Goal: Entertainment & Leisure: Consume media (video, audio)

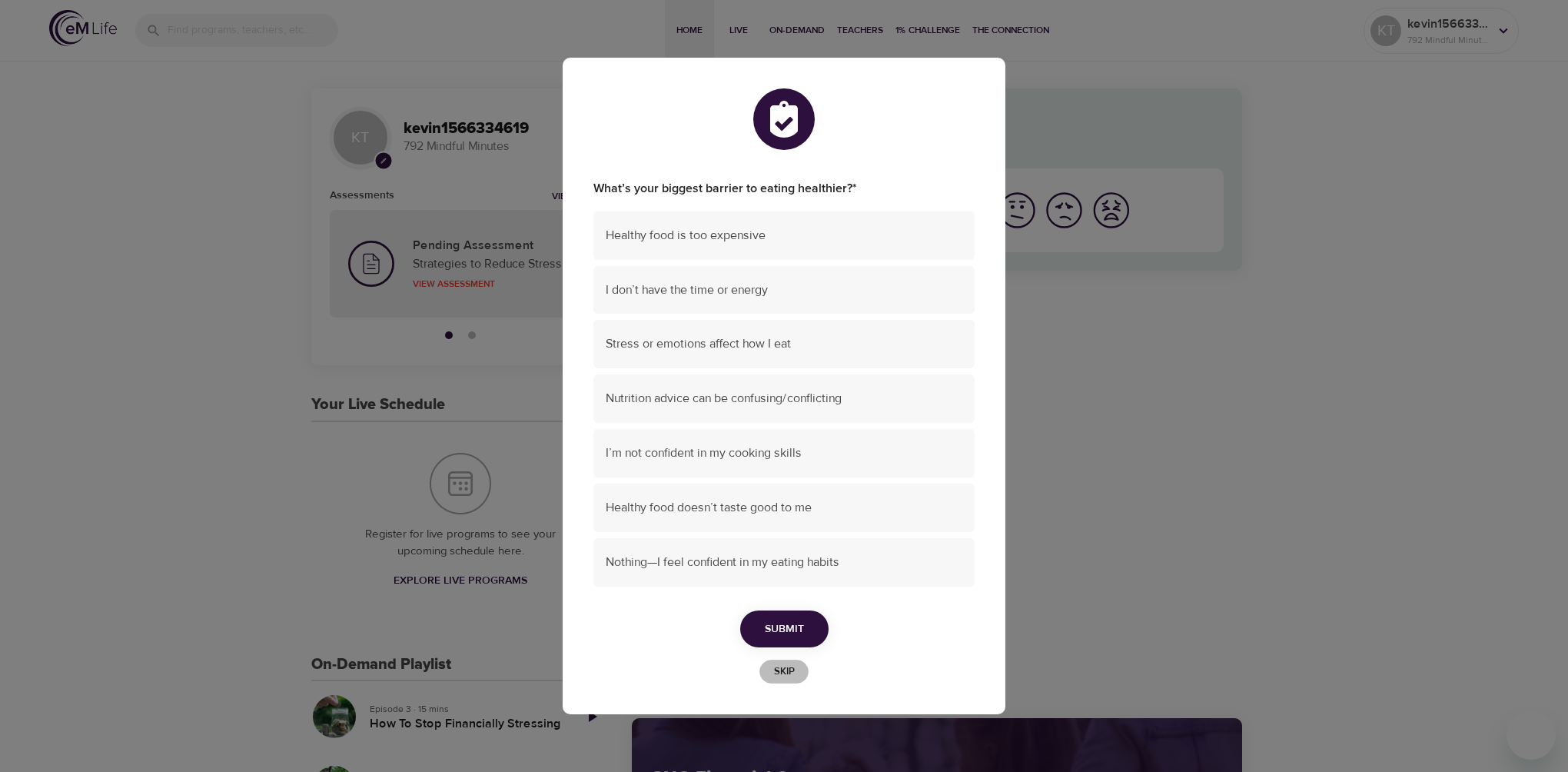
click at [788, 669] on span "Skip" at bounding box center [784, 671] width 34 height 18
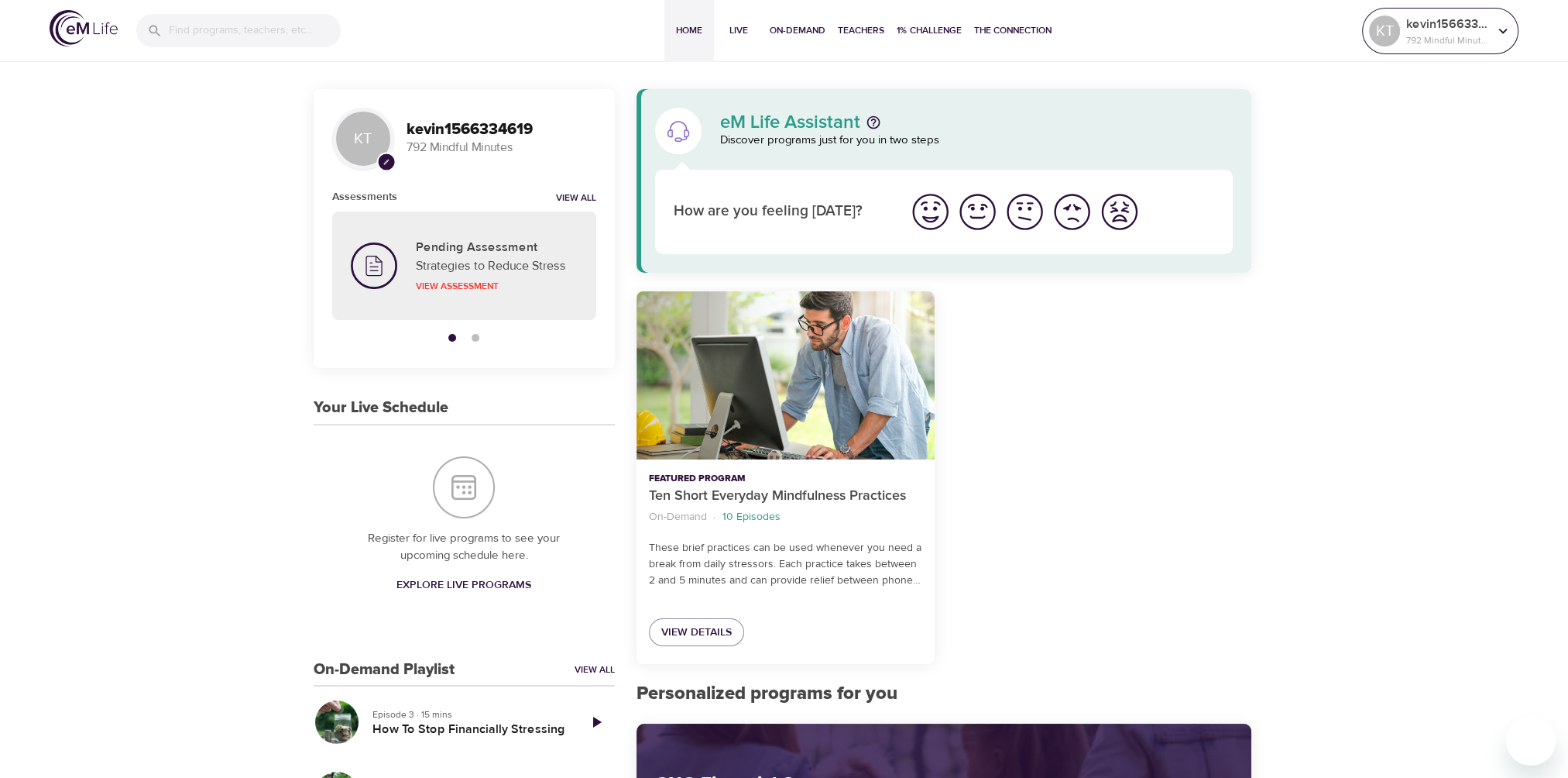
click at [1499, 31] on icon at bounding box center [1502, 31] width 17 height 17
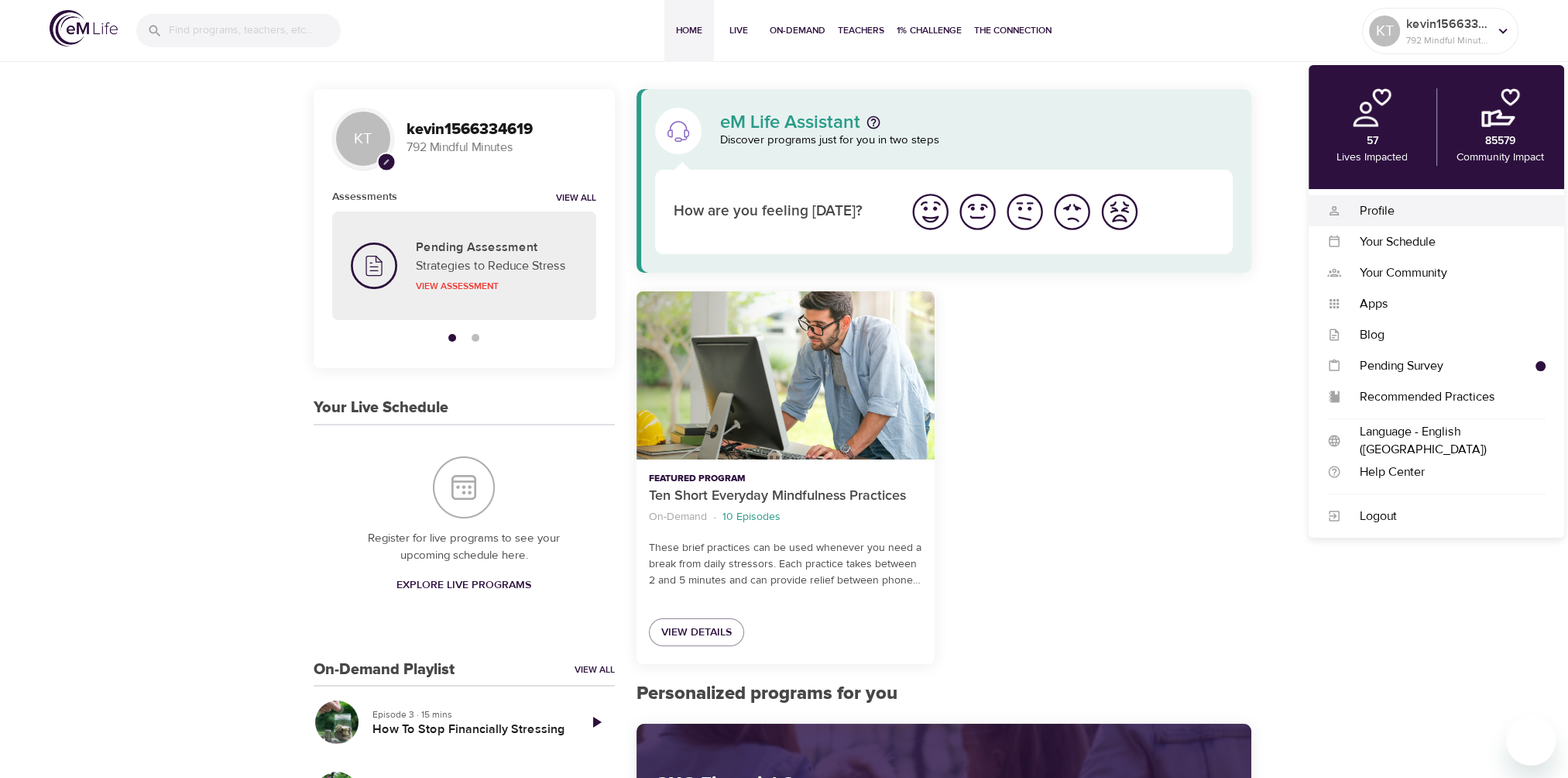
click at [1387, 210] on div "Profile" at bounding box center [1444, 212] width 205 height 18
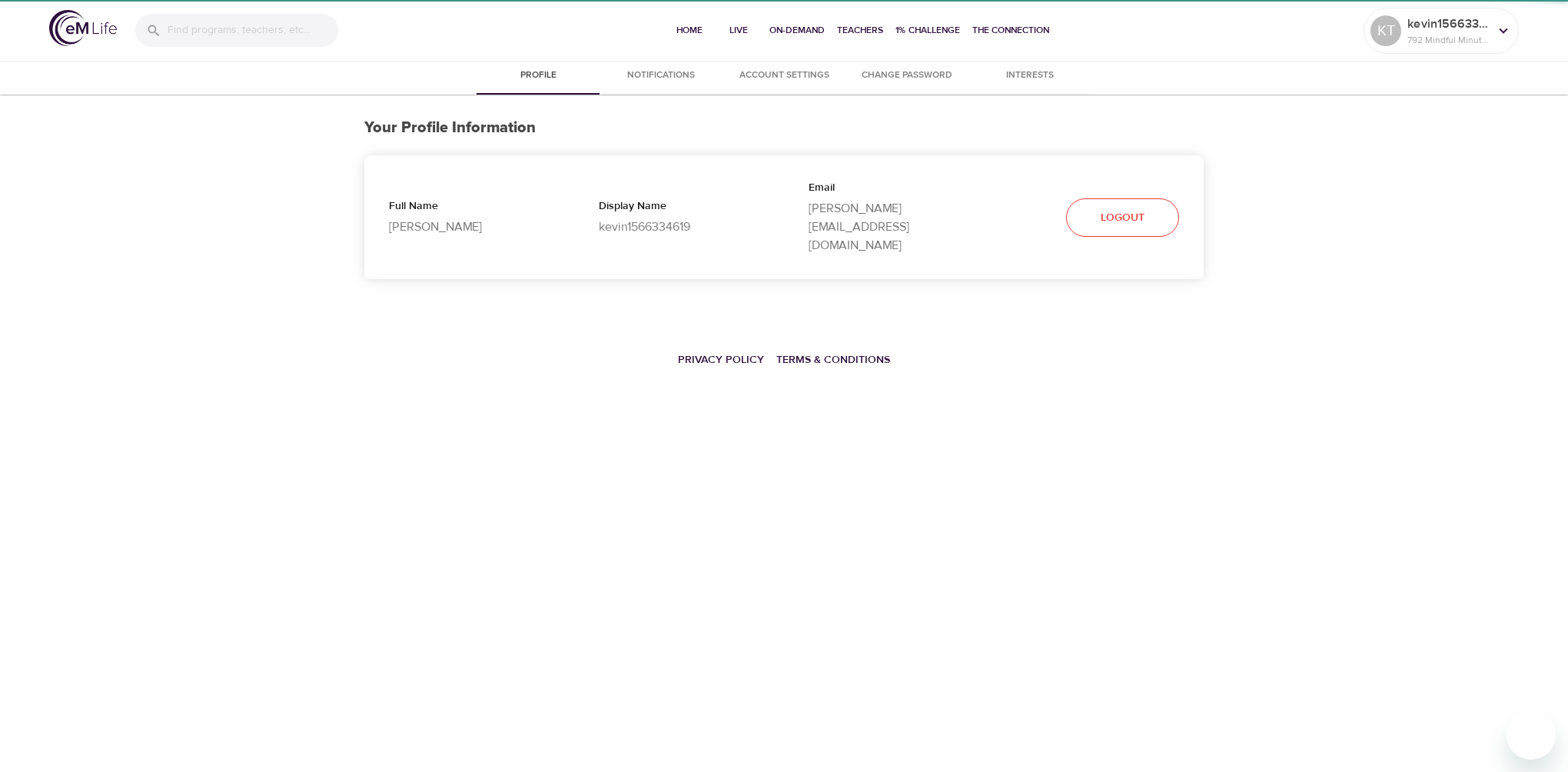
select select "10"
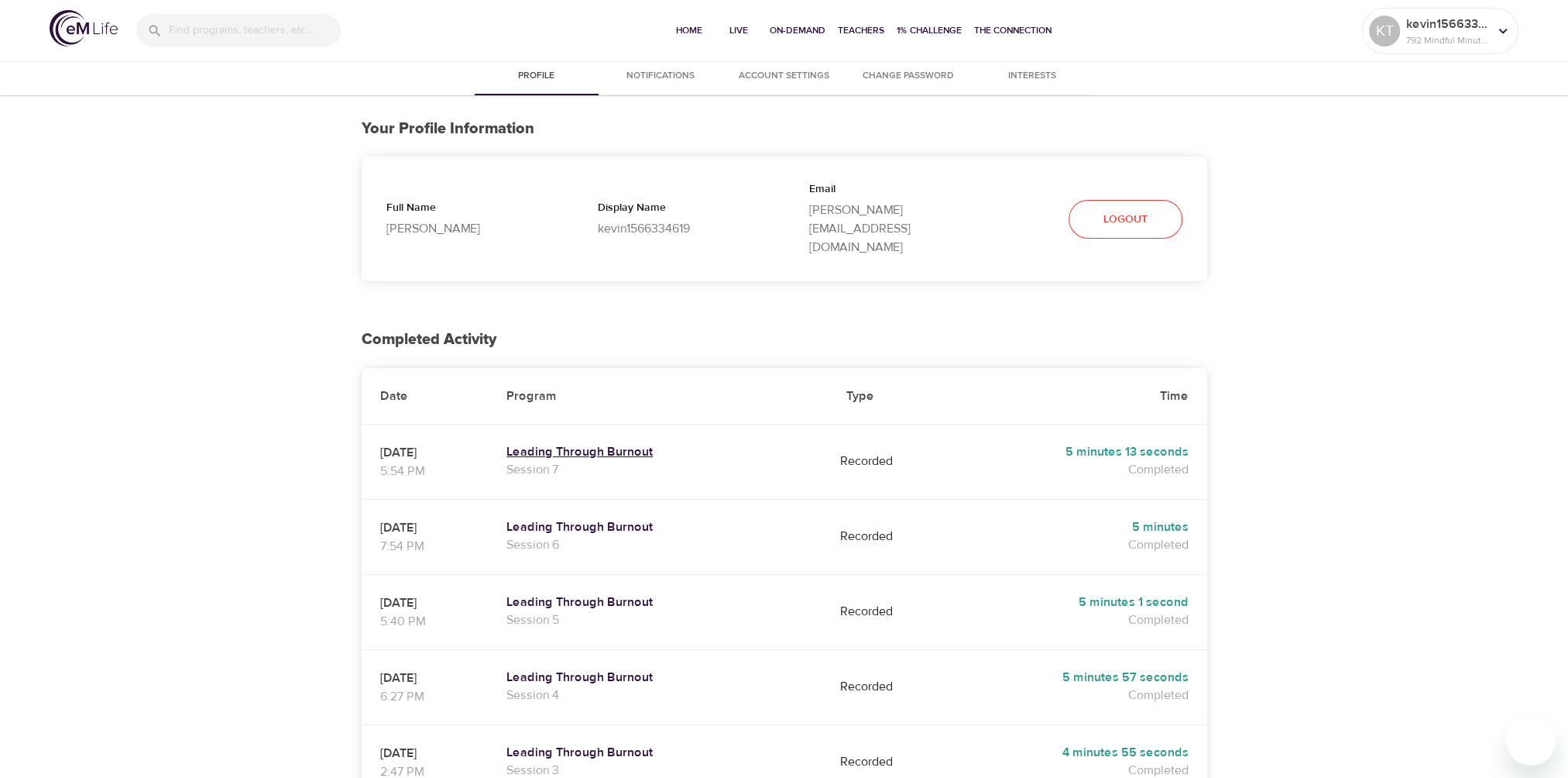
drag, startPoint x: 650, startPoint y: 410, endPoint x: 664, endPoint y: 410, distance: 14.0
click at [650, 444] on h5 "Leading Through Burnout" at bounding box center [657, 452] width 303 height 16
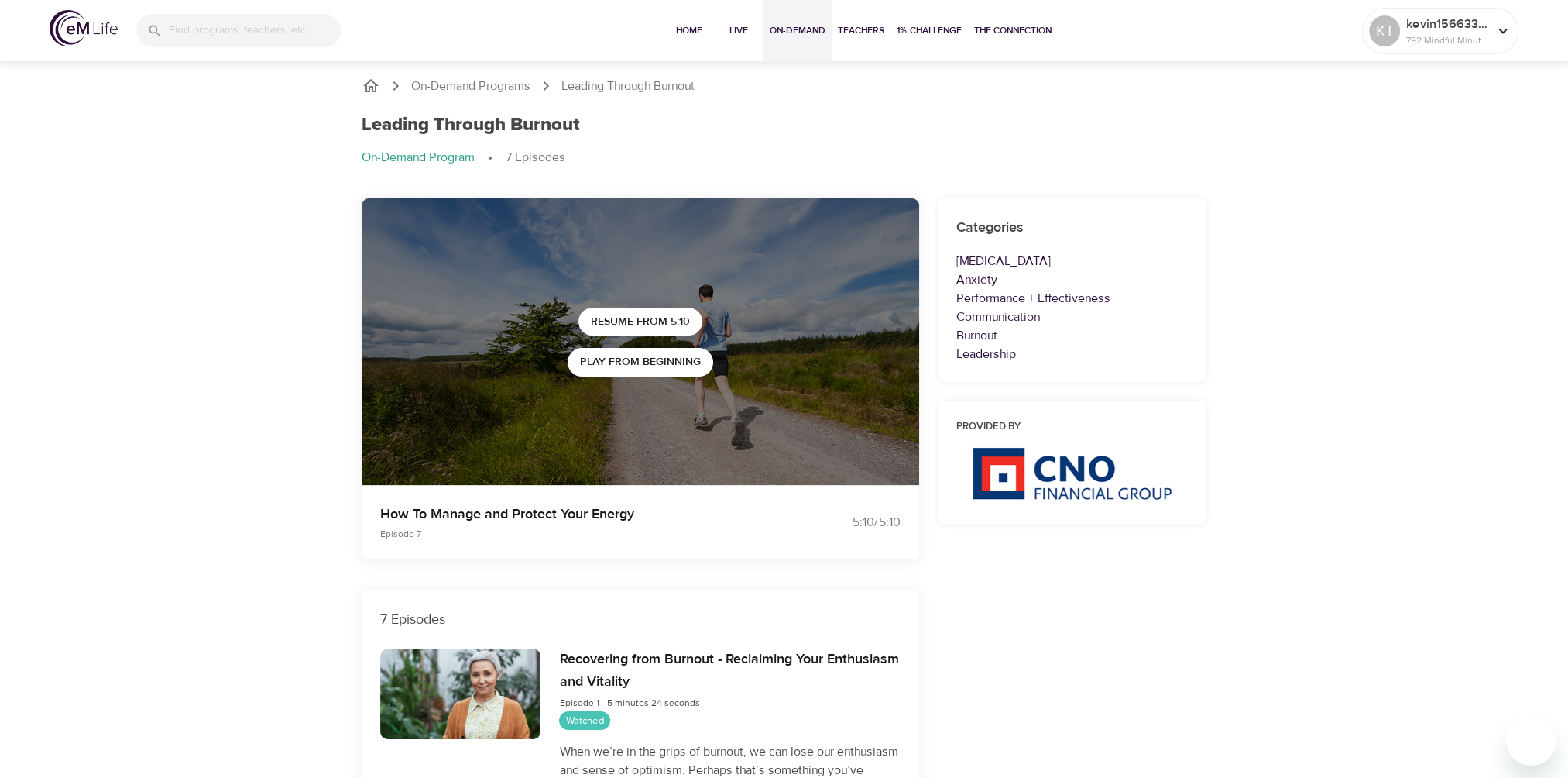
click at [788, 27] on span "On-Demand" at bounding box center [797, 31] width 56 height 16
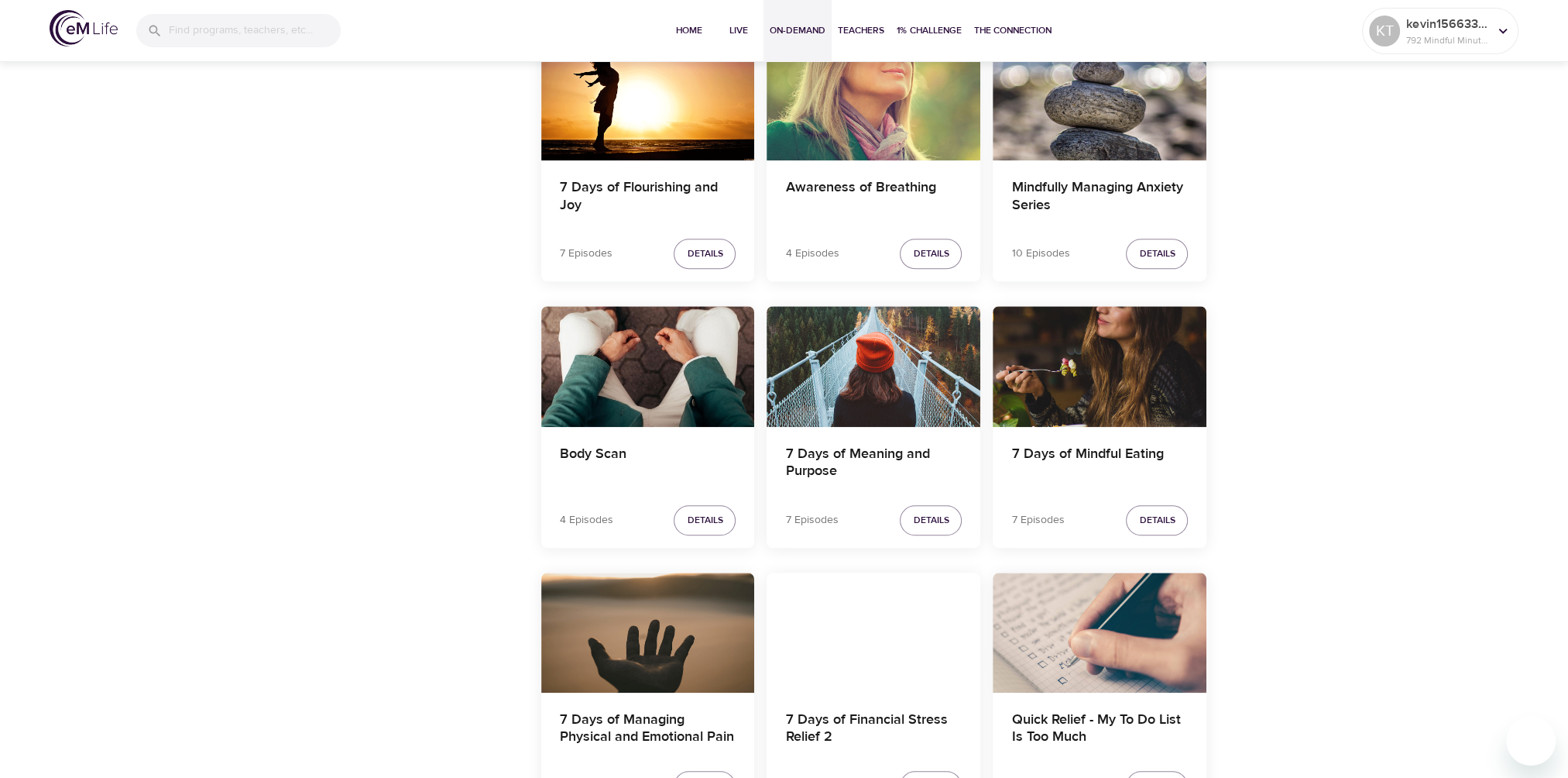
scroll to position [1860, 0]
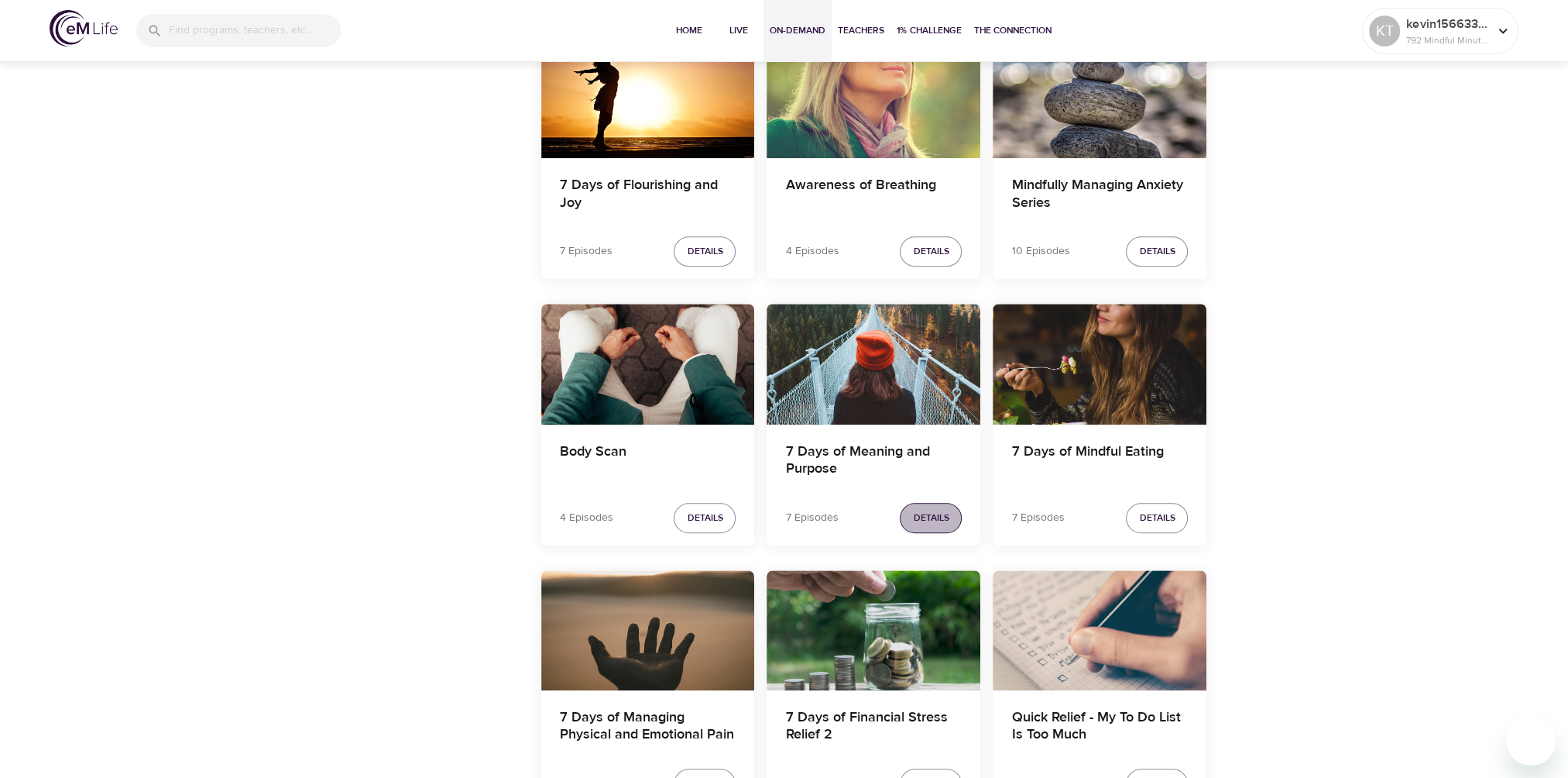
click at [927, 512] on span "Details" at bounding box center [931, 518] width 36 height 16
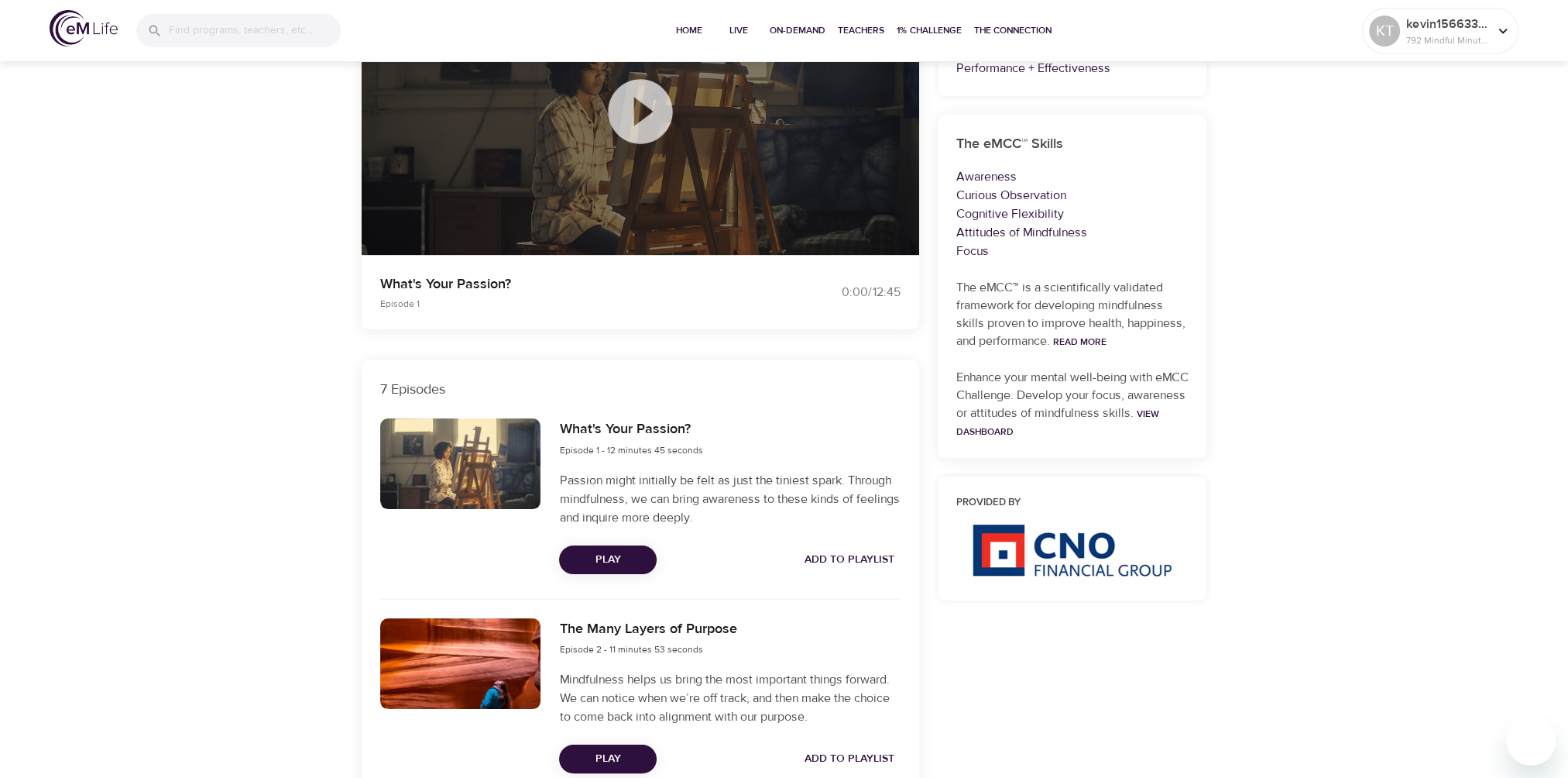
scroll to position [233, 0]
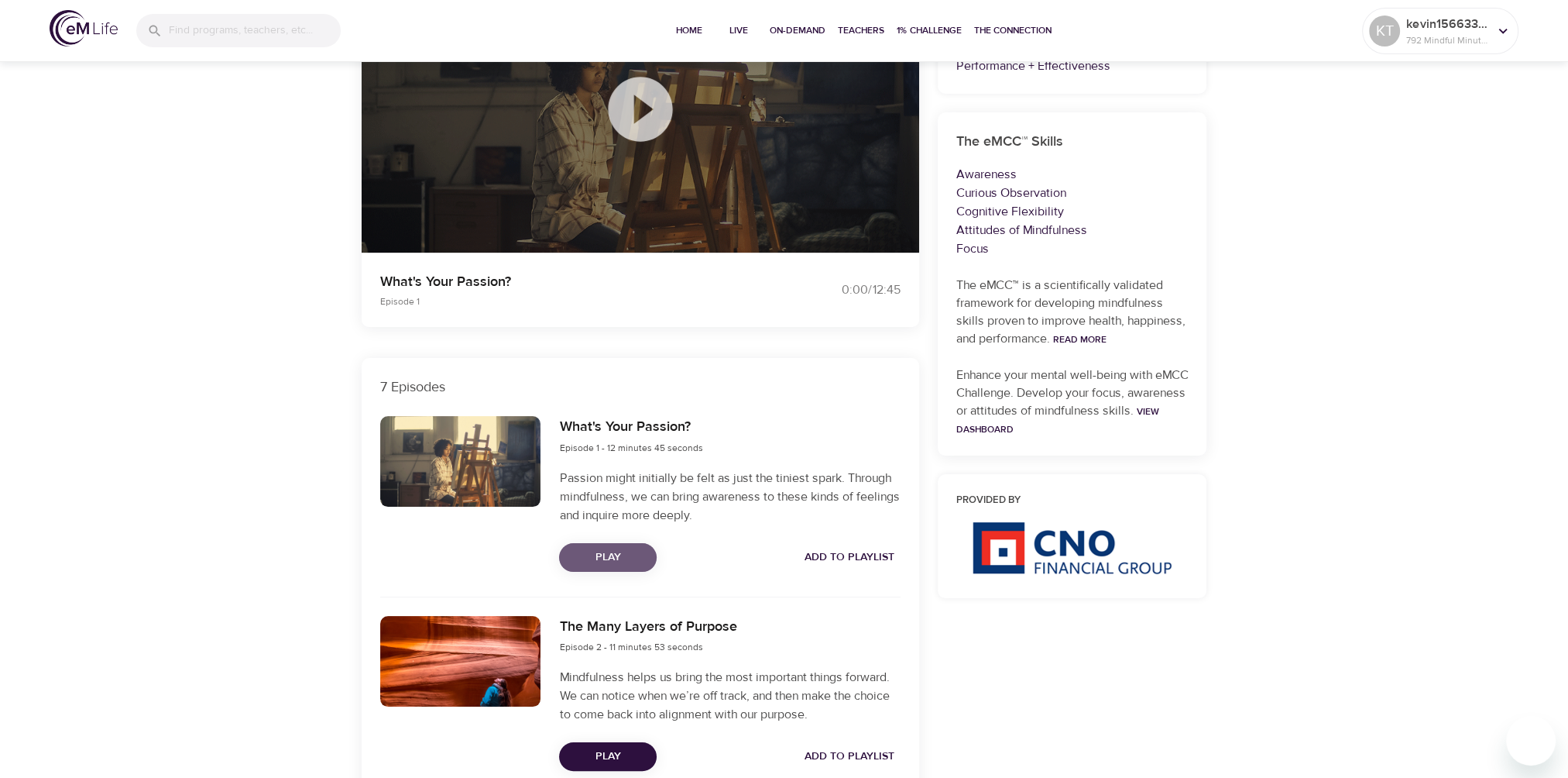
click at [604, 554] on span "Play" at bounding box center [608, 556] width 72 height 19
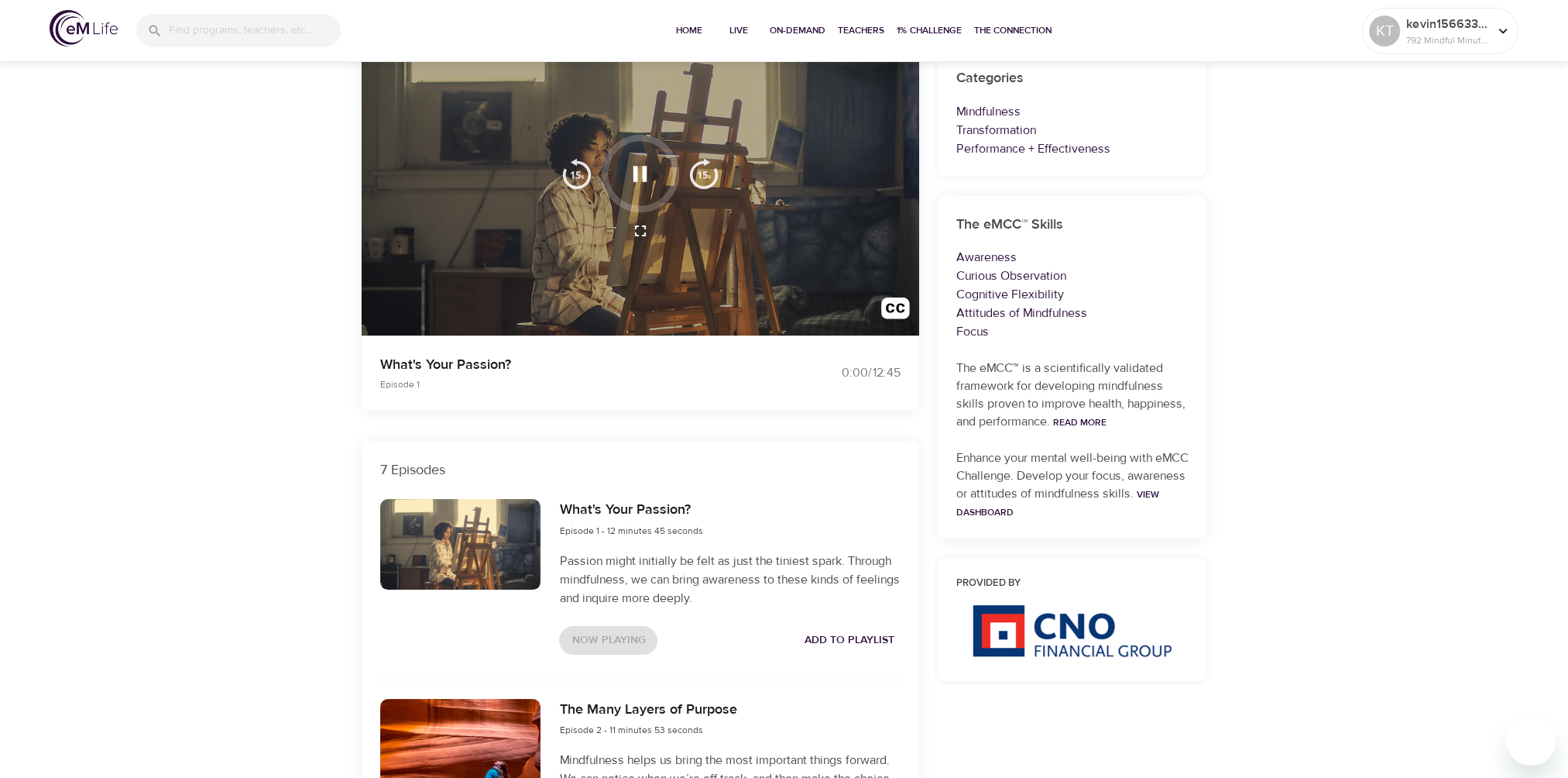
scroll to position [0, 0]
